Goal: Navigation & Orientation: Find specific page/section

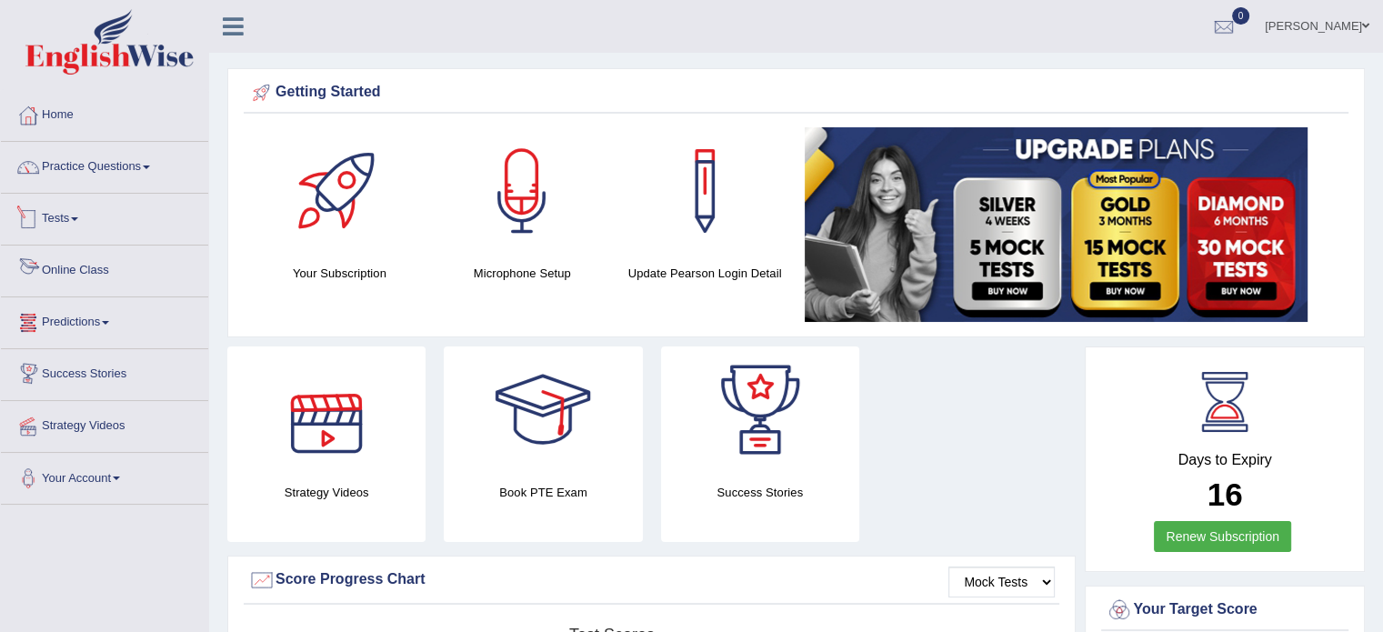
click at [65, 212] on link "Tests" at bounding box center [104, 216] width 207 height 45
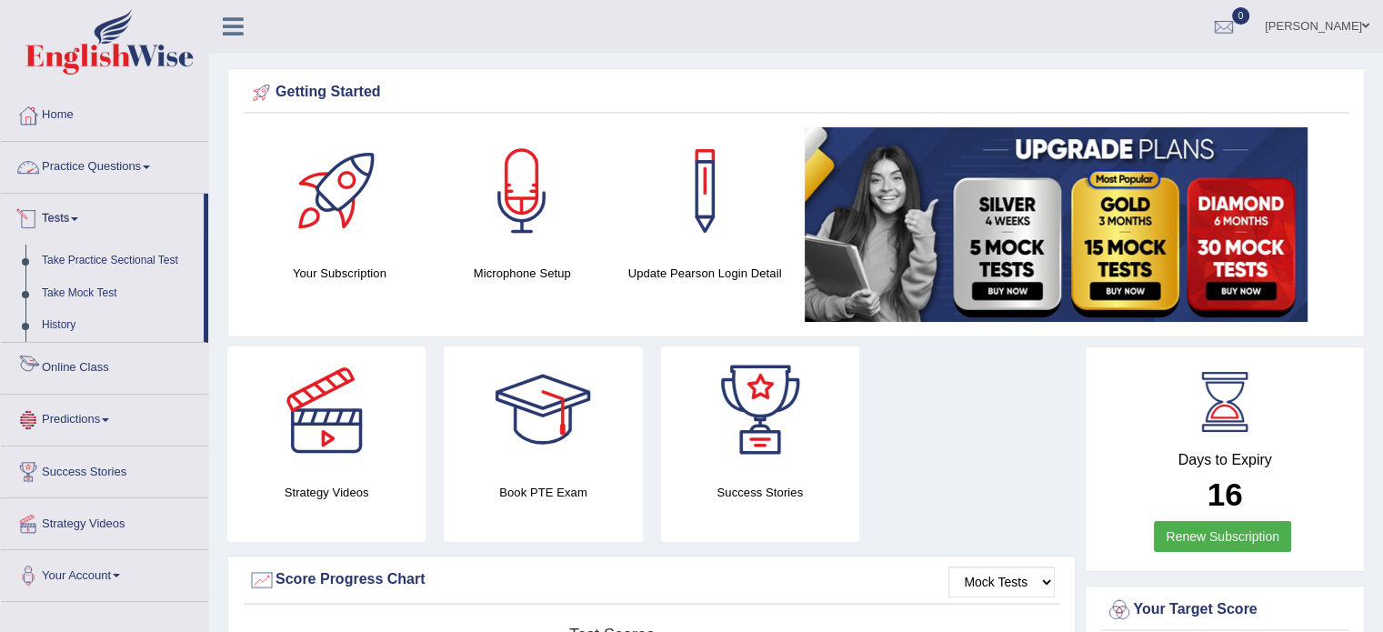
click at [72, 364] on link "Online Class" at bounding box center [104, 365] width 207 height 45
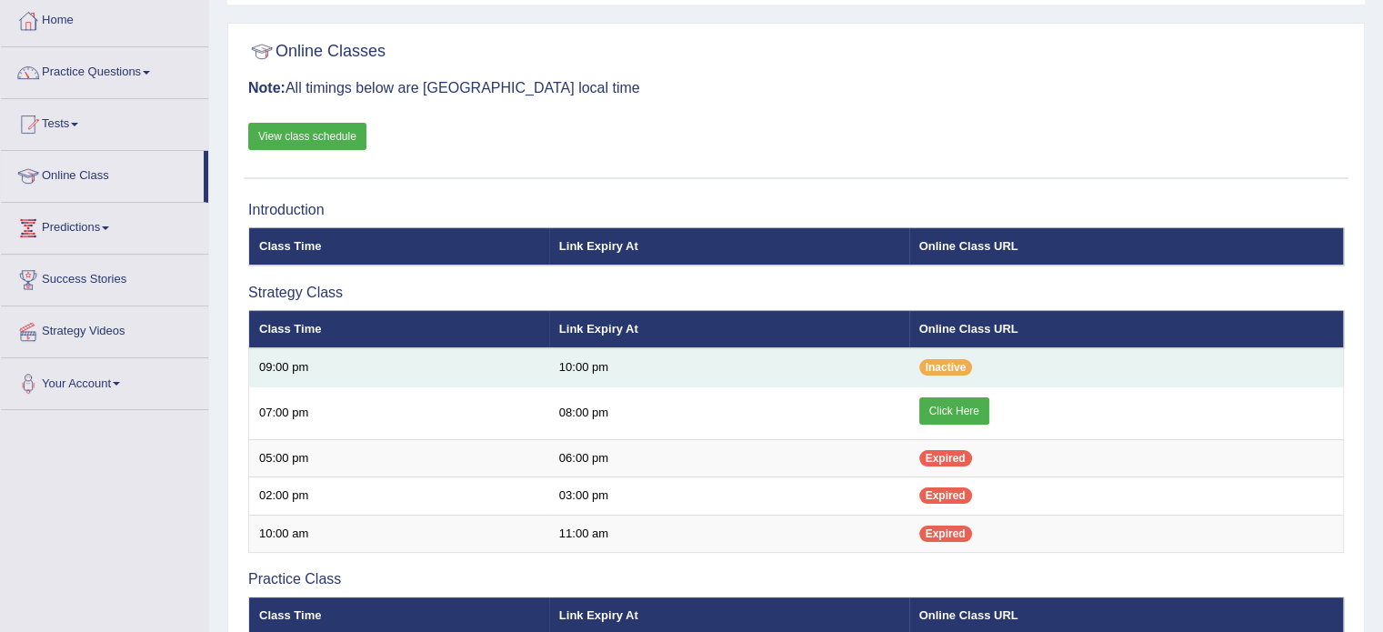
scroll to position [91, 0]
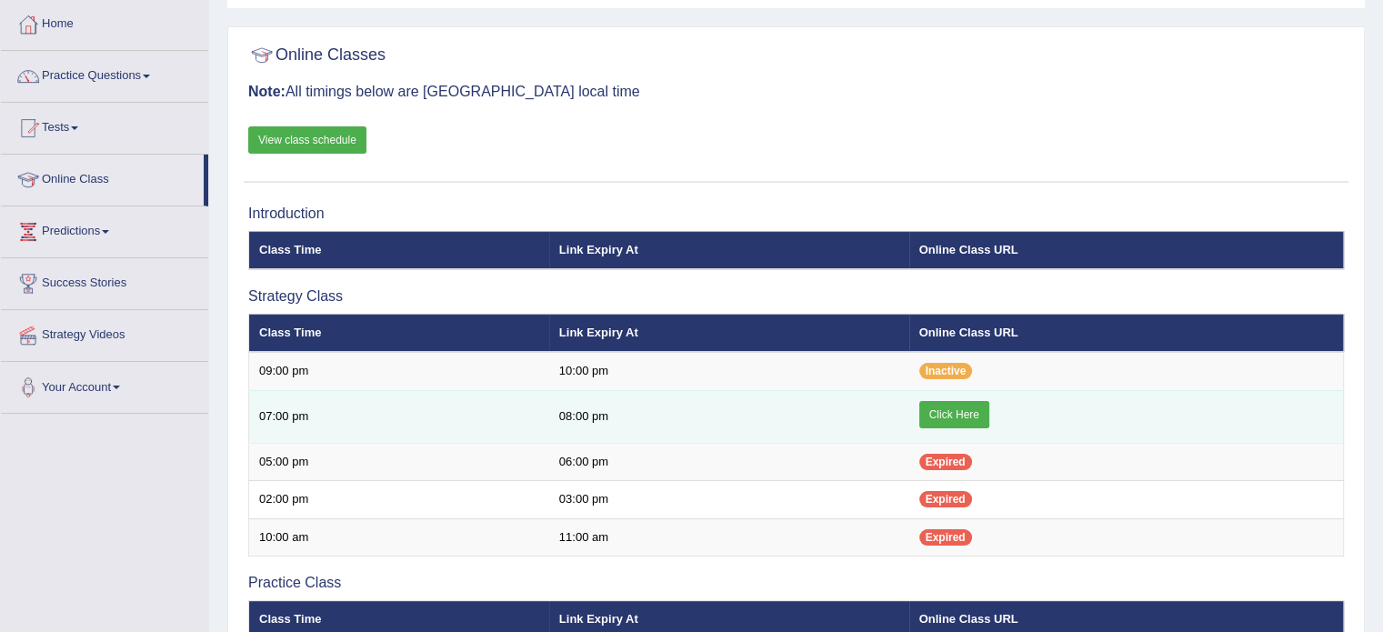
click at [971, 416] on link "Click Here" at bounding box center [954, 414] width 70 height 27
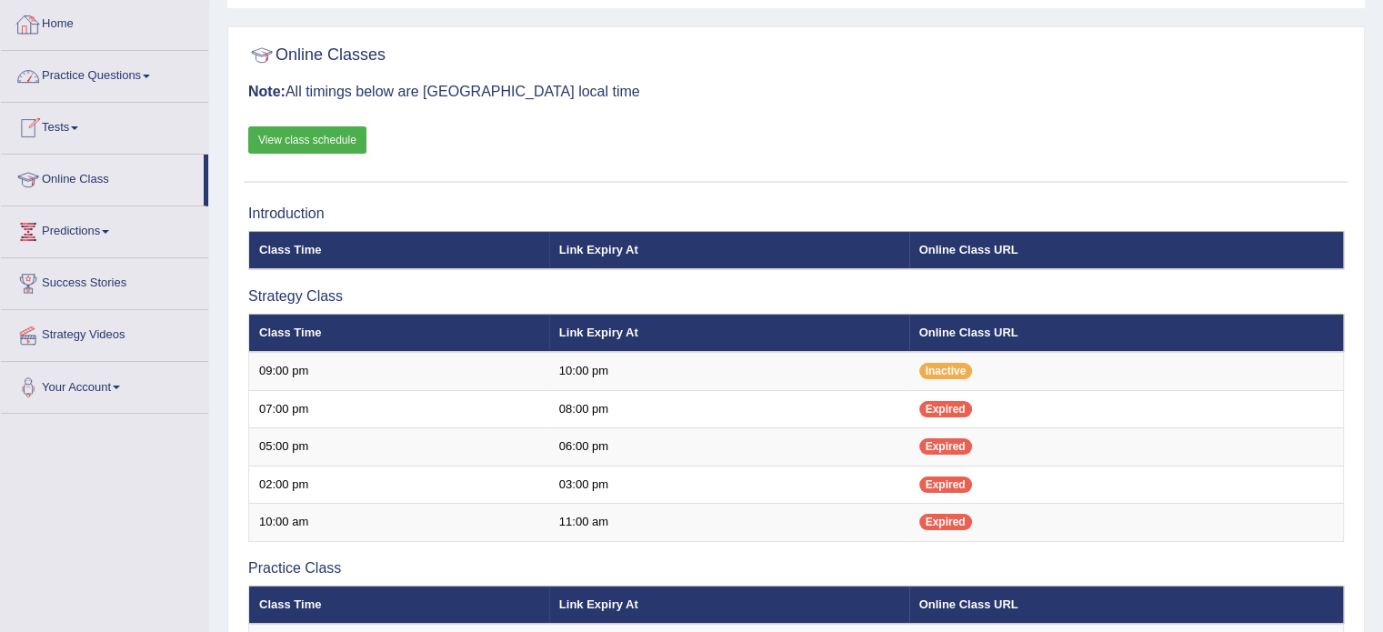
click at [51, 31] on link "Home" at bounding box center [104, 21] width 207 height 45
